Goal: Transaction & Acquisition: Register for event/course

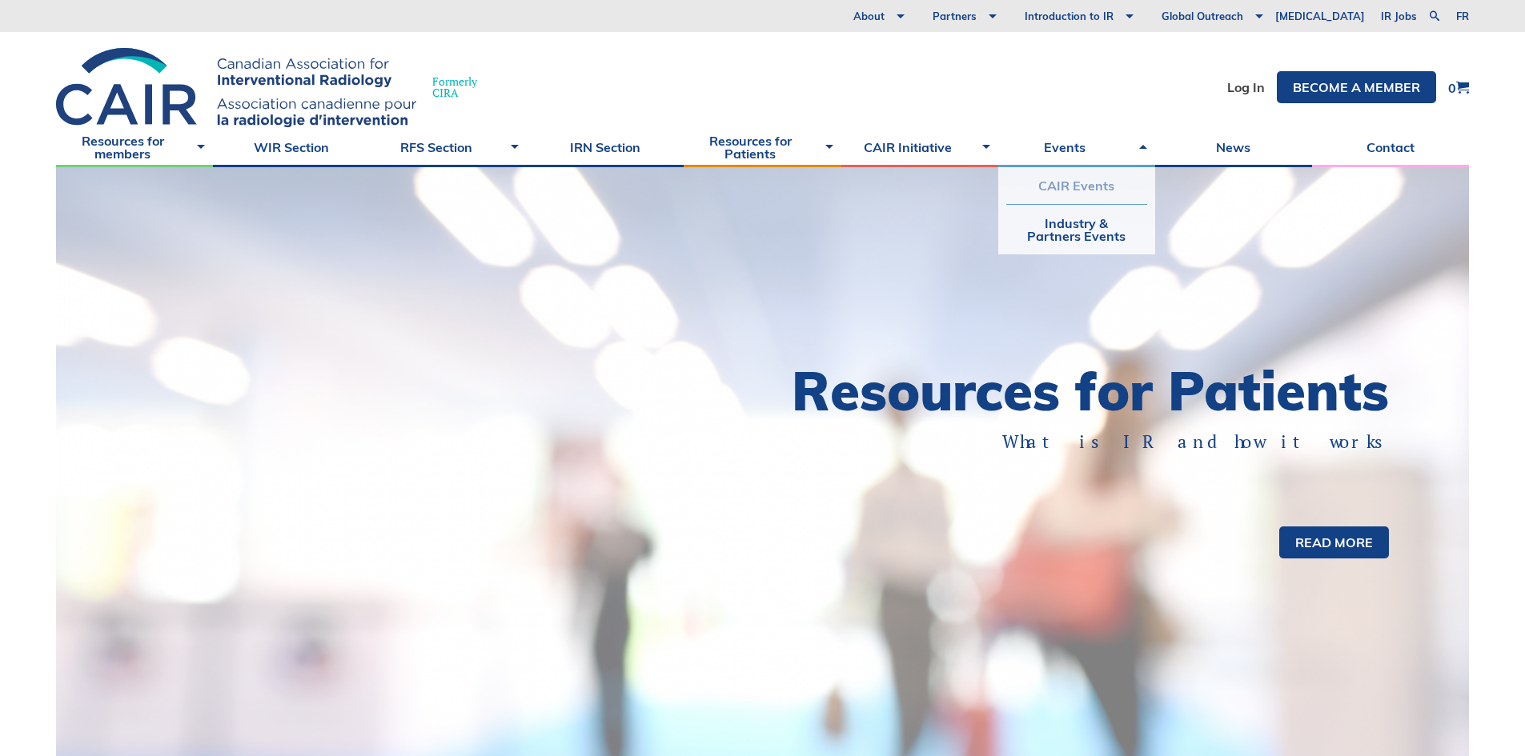
click at [1081, 185] on link "CAIR Events" at bounding box center [1076, 185] width 141 height 37
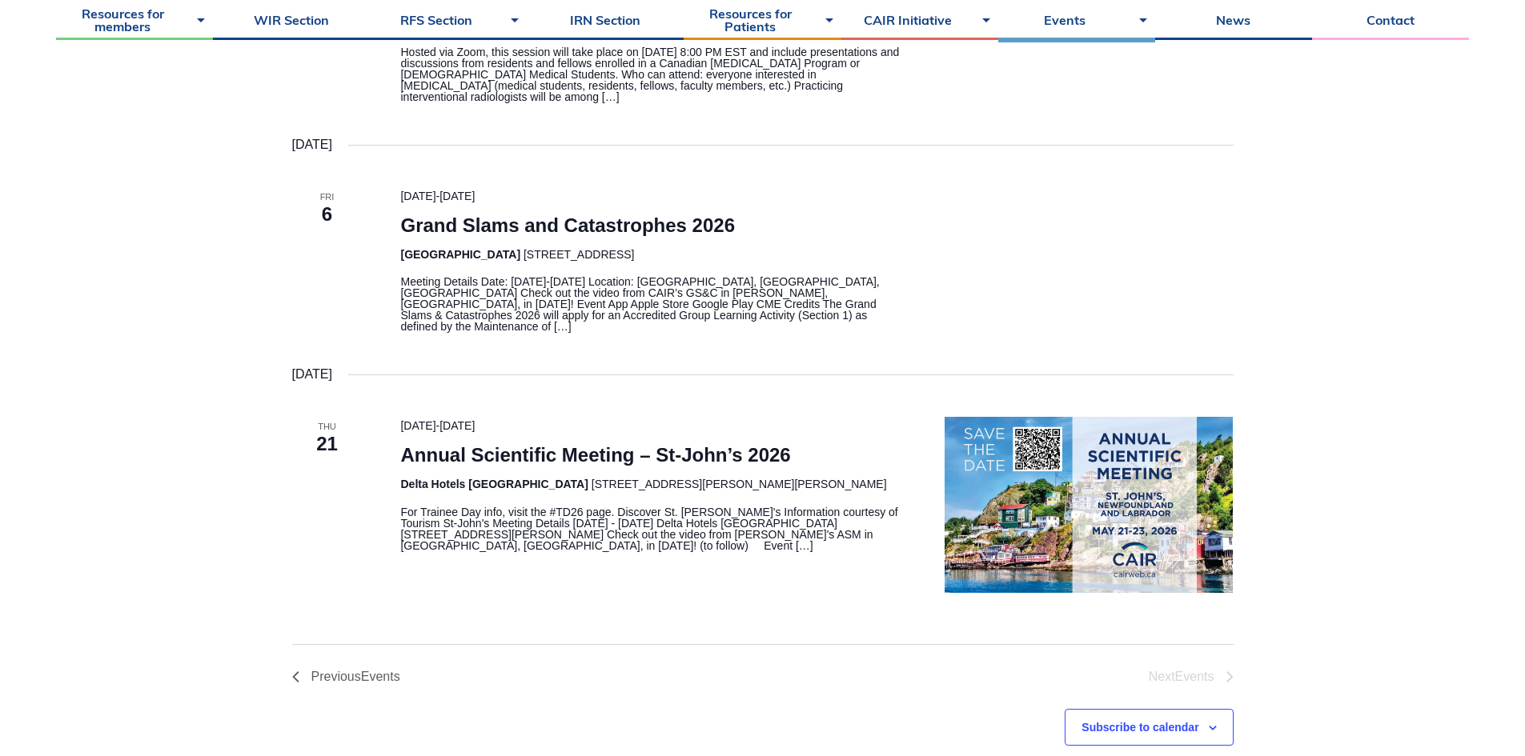
scroll to position [480, 0]
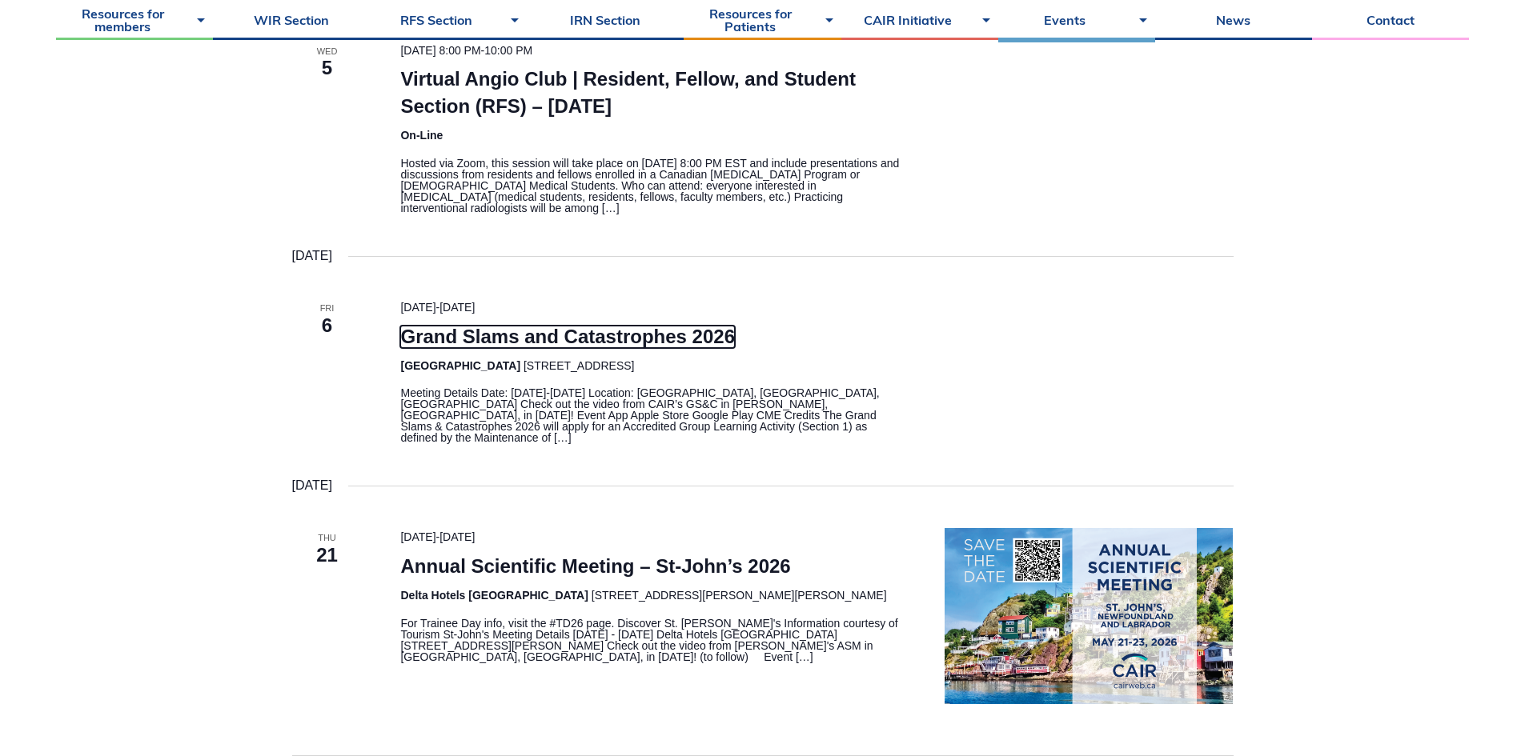
click at [545, 344] on link "Grand Slams and Catastrophes 2026" at bounding box center [567, 337] width 335 height 22
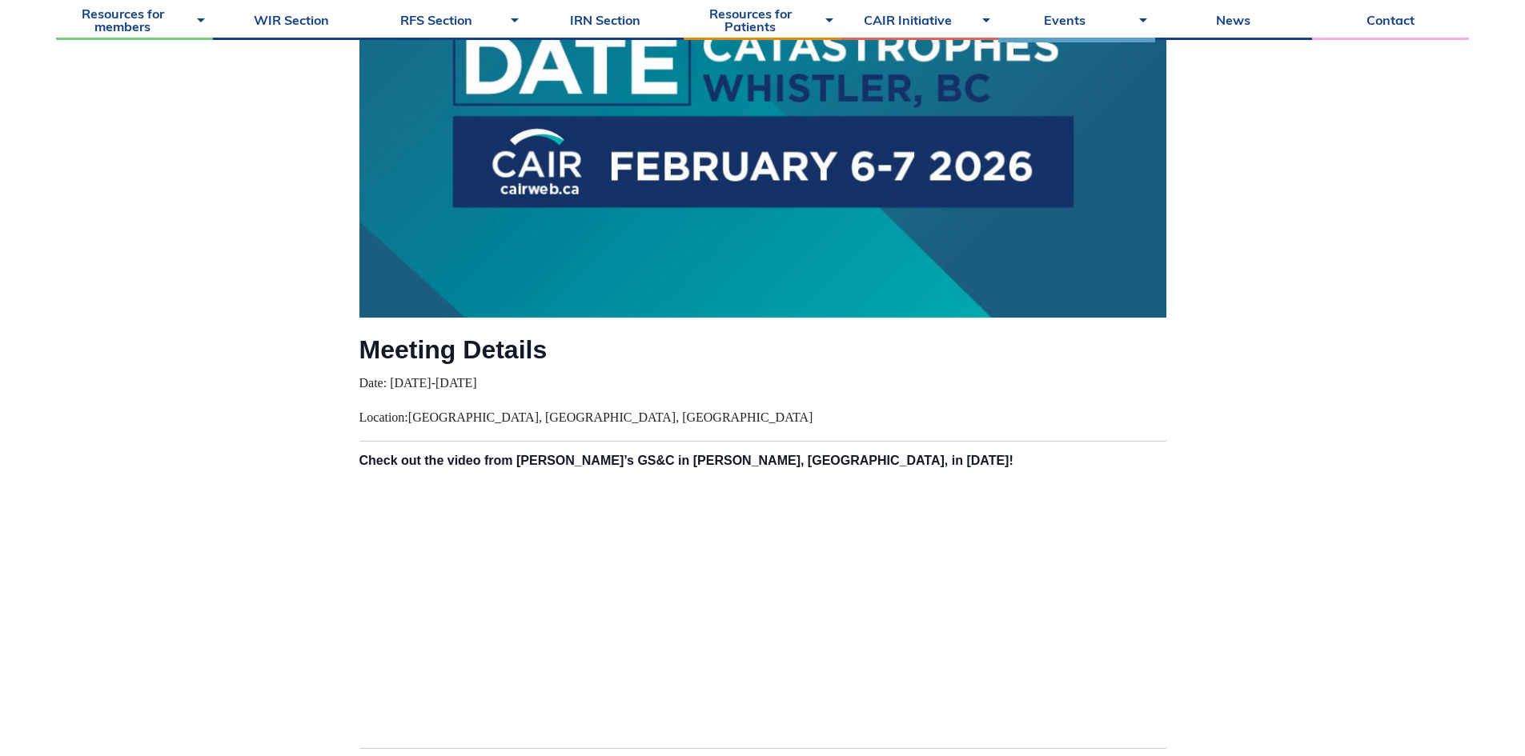
scroll to position [640, 0]
